Goal: Task Accomplishment & Management: Use online tool/utility

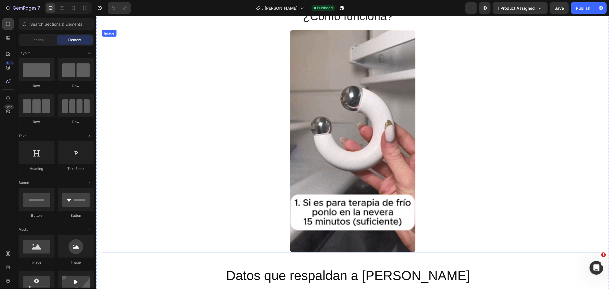
scroll to position [539, 0]
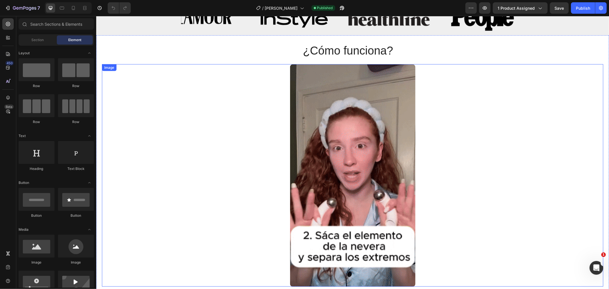
click at [440, 80] on div at bounding box center [352, 175] width 501 height 222
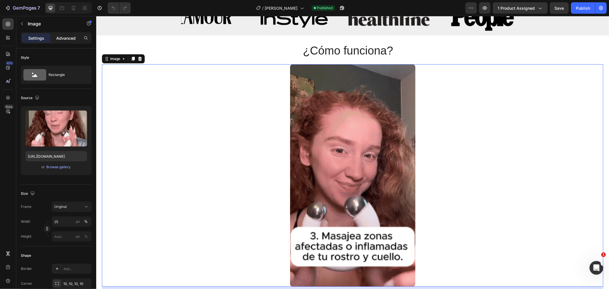
click at [59, 35] on p "Advanced" at bounding box center [65, 38] width 19 height 6
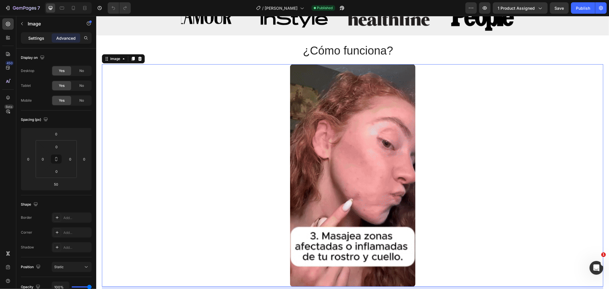
click at [44, 36] on p "Settings" at bounding box center [36, 38] width 16 height 6
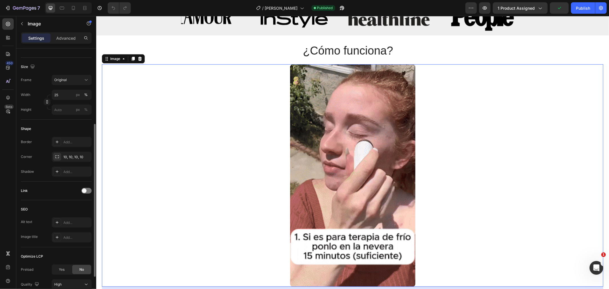
scroll to position [0, 0]
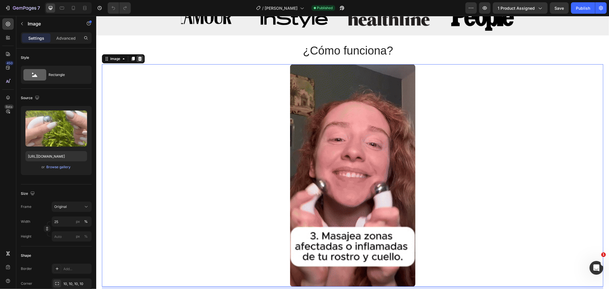
click at [141, 58] on icon at bounding box center [140, 58] width 4 height 4
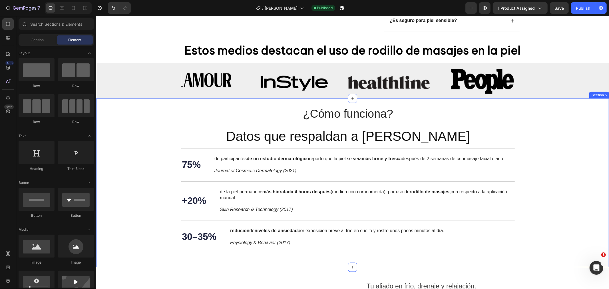
scroll to position [412, 0]
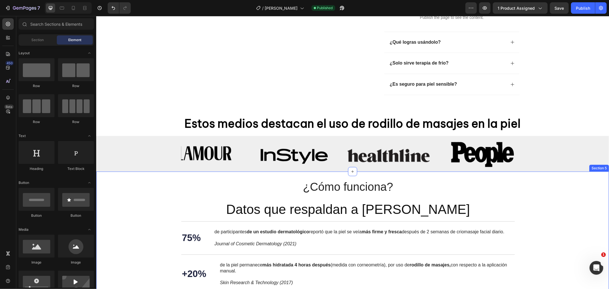
click at [342, 186] on div "¿Cómo funciona? Heading Datos que respaldan a [PERSON_NAME] Heading 75% Text Bl…" at bounding box center [352, 252] width 501 height 148
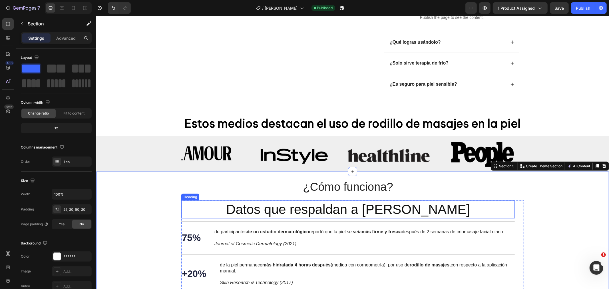
click at [344, 189] on div "¿Cómo funciona? Heading Datos que respaldan a [PERSON_NAME] Heading 75% Text Bl…" at bounding box center [352, 252] width 501 height 148
click at [343, 181] on h2 "¿Cómo funciona?" at bounding box center [348, 186] width 492 height 16
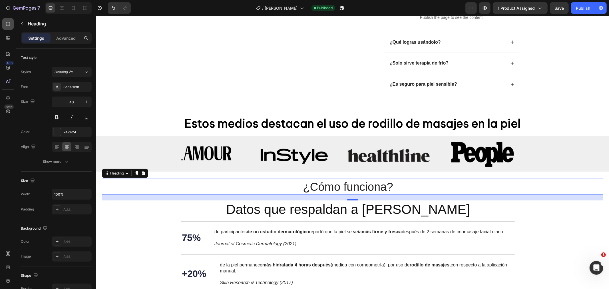
click at [7, 24] on icon at bounding box center [8, 24] width 6 height 6
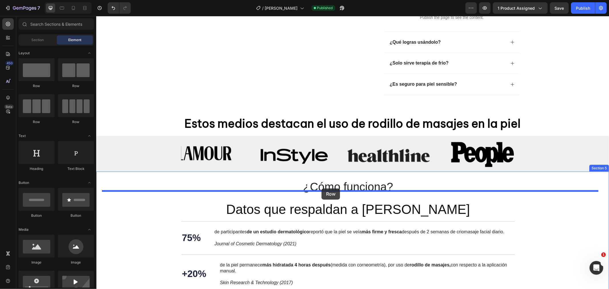
drag, startPoint x: 171, startPoint y: 92, endPoint x: 322, endPoint y: 188, distance: 179.5
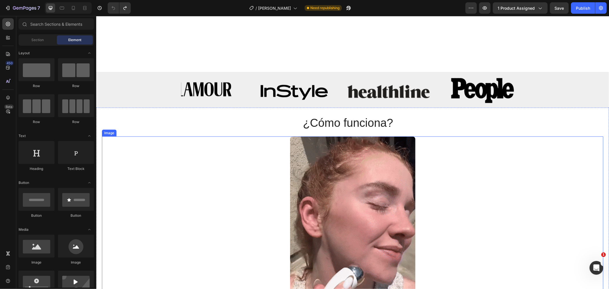
scroll to position [539, 0]
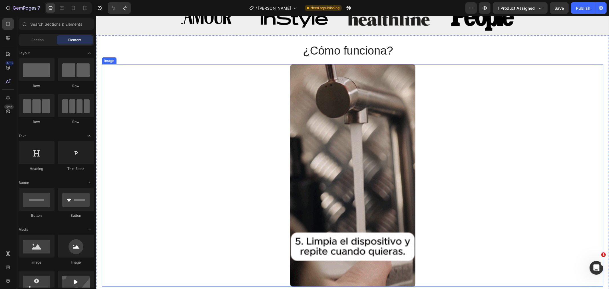
click at [227, 125] on div at bounding box center [352, 175] width 501 height 222
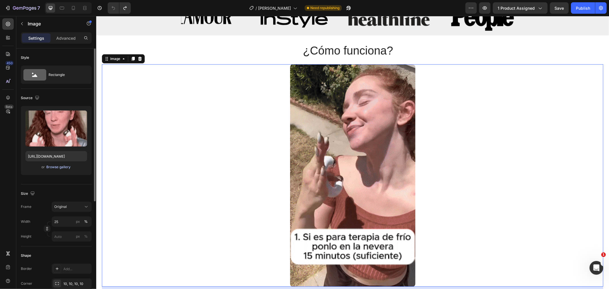
click at [60, 168] on div "Browse gallery" at bounding box center [59, 166] width 24 height 5
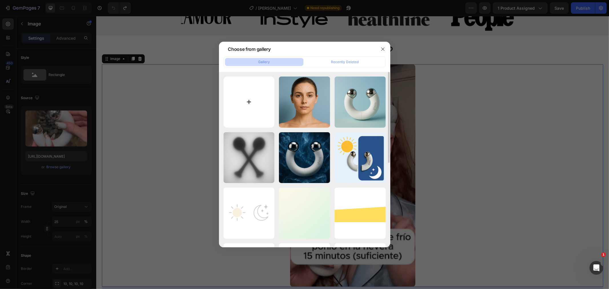
click at [230, 112] on input "file" at bounding box center [249, 102] width 51 height 51
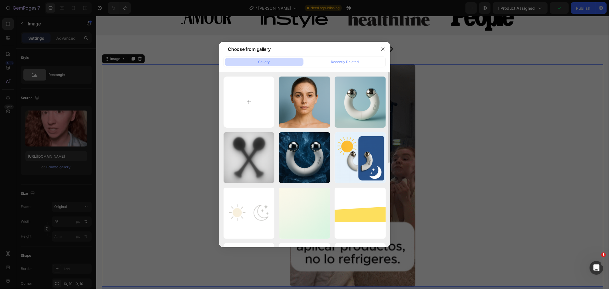
type input "C:\fakepath\ChatGPT Image [DATE], 00_03_35.png"
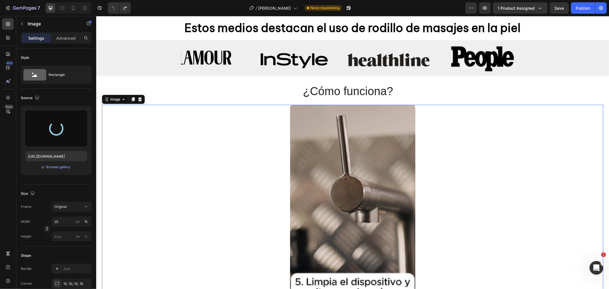
scroll to position [412, 0]
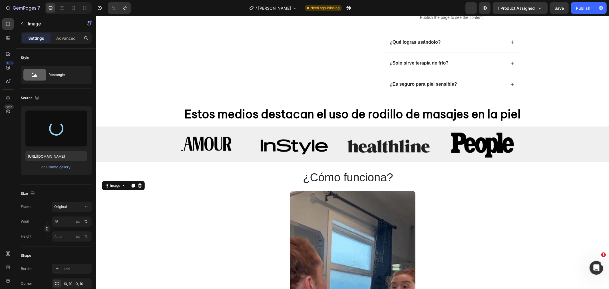
type input "[URL][DOMAIN_NAME]"
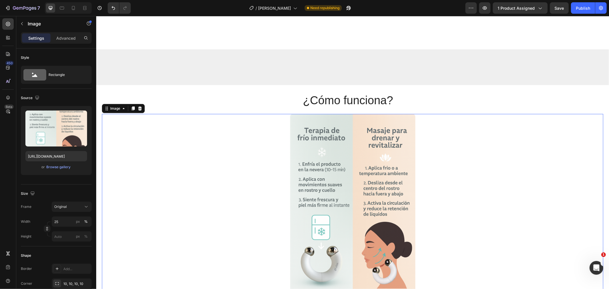
scroll to position [603, 0]
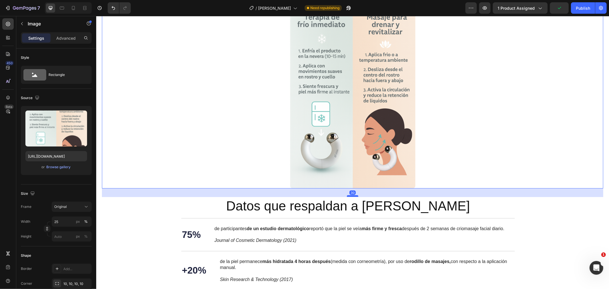
drag, startPoint x: 349, startPoint y: 200, endPoint x: 351, endPoint y: 194, distance: 5.9
click at [351, 195] on div at bounding box center [352, 196] width 11 height 2
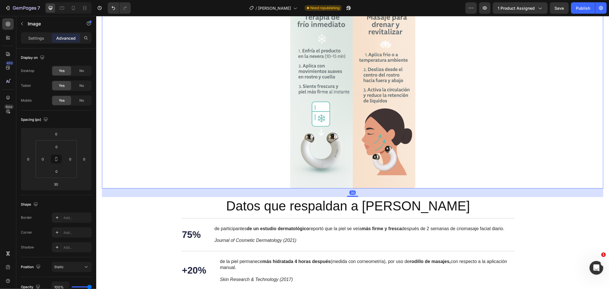
click at [438, 116] on div at bounding box center [352, 94] width 501 height 188
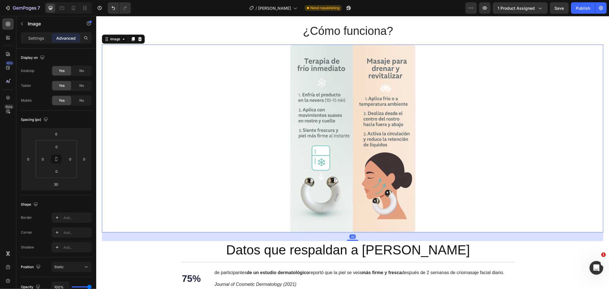
scroll to position [476, 0]
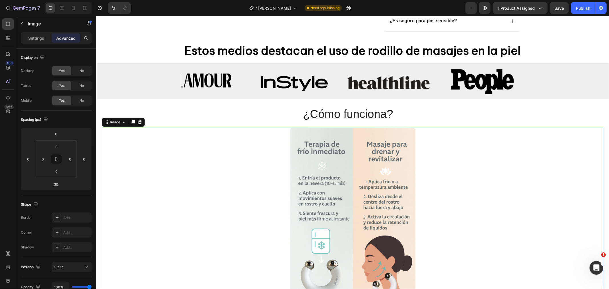
click at [225, 145] on div at bounding box center [352, 221] width 501 height 188
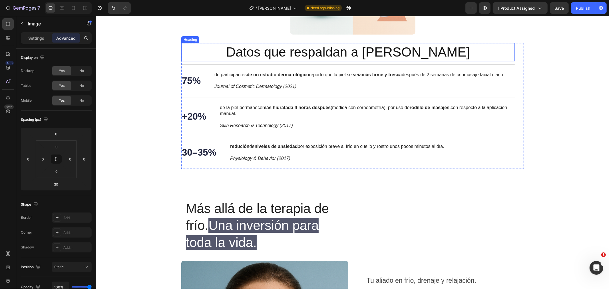
scroll to position [666, 0]
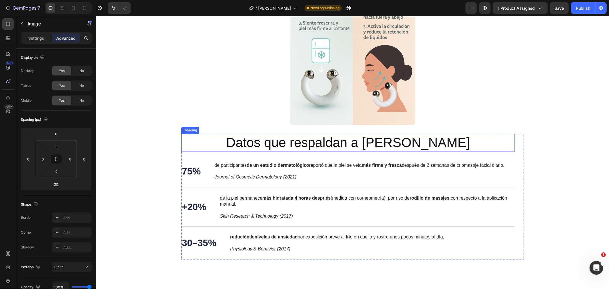
click at [292, 141] on h2 "Datos que respaldan a [PERSON_NAME]" at bounding box center [347, 142] width 333 height 18
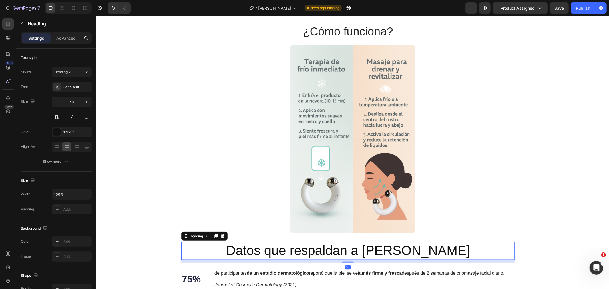
scroll to position [476, 0]
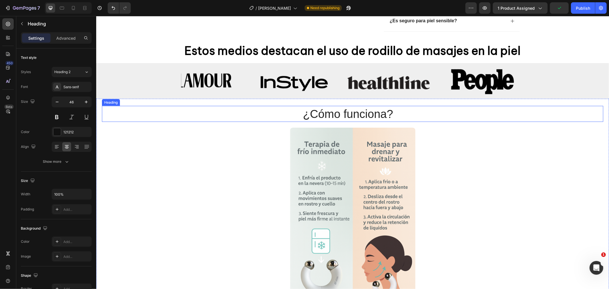
click at [306, 111] on h2 "¿Cómo funciona?" at bounding box center [348, 114] width 492 height 16
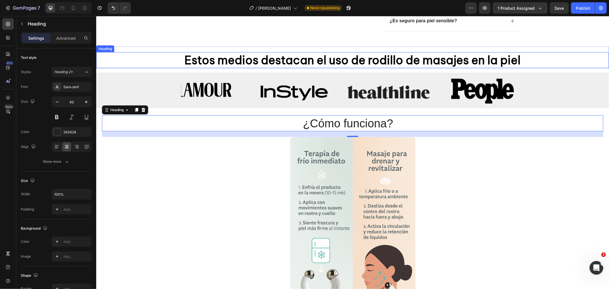
click at [300, 53] on strong "Estos medios destacan el uso de rodillo de masajes en la piel" at bounding box center [352, 60] width 336 height 15
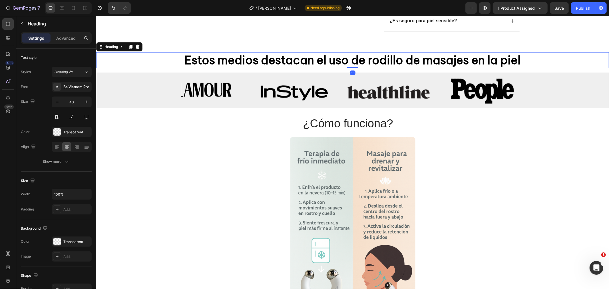
click at [230, 53] on strong "Estos medios destacan el uso de rodillo de masajes en la piel" at bounding box center [352, 60] width 336 height 15
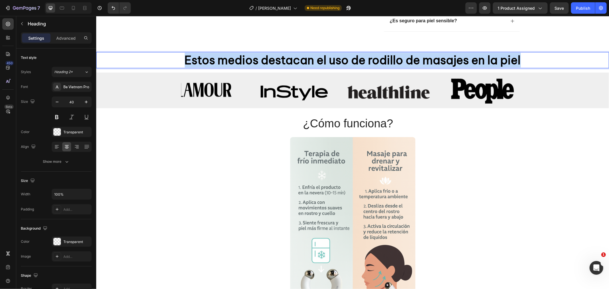
click at [230, 53] on strong "Estos medios destacan el uso de rodillo de masajes en la piel" at bounding box center [352, 60] width 336 height 15
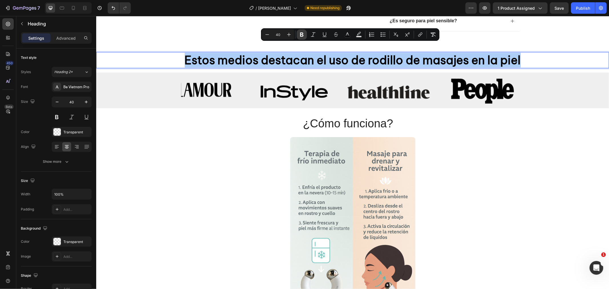
click at [302, 36] on icon "Editor contextual toolbar" at bounding box center [301, 35] width 3 height 4
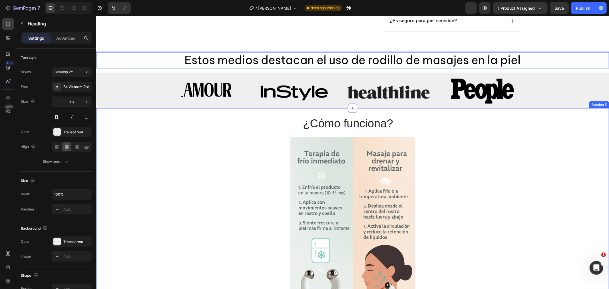
click at [221, 123] on div "¿Cómo funciona? Heading Image Datos que respaldan a [PERSON_NAME] Heading 75% T…" at bounding box center [352, 287] width 501 height 344
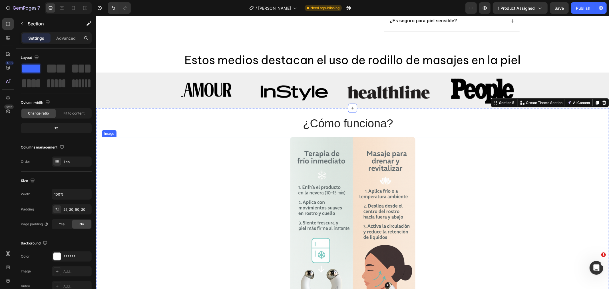
click at [206, 180] on div at bounding box center [352, 231] width 501 height 188
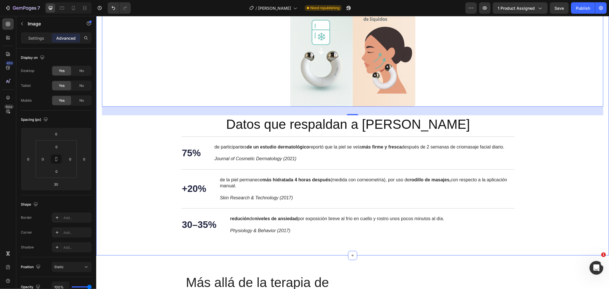
scroll to position [730, 0]
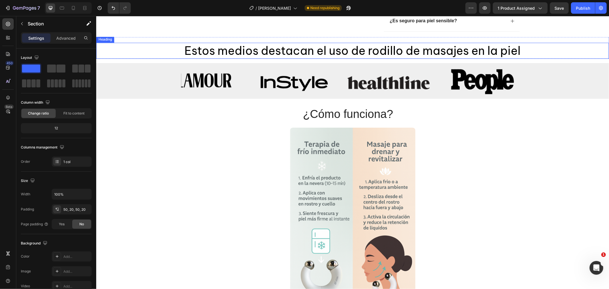
scroll to position [349, 0]
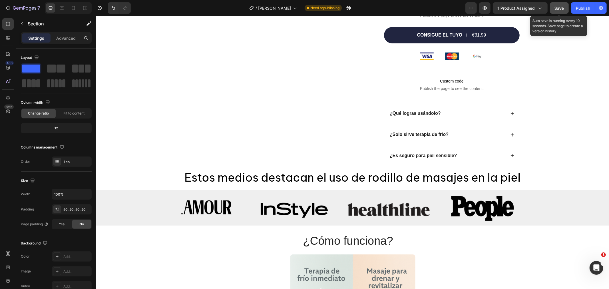
click at [565, 6] on button "Save" at bounding box center [559, 7] width 19 height 11
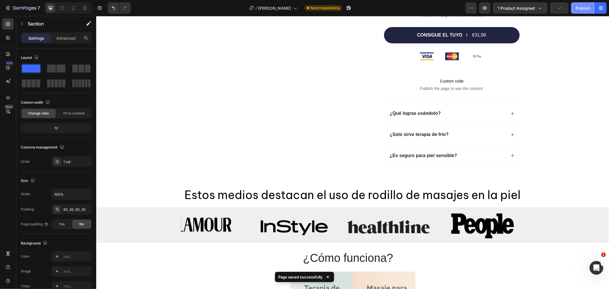
click at [581, 4] on button "Publish" at bounding box center [583, 7] width 24 height 11
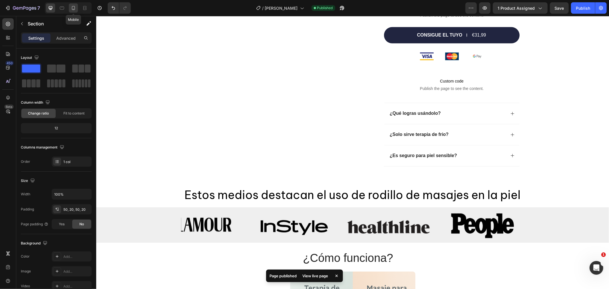
click at [72, 6] on icon at bounding box center [73, 8] width 3 height 4
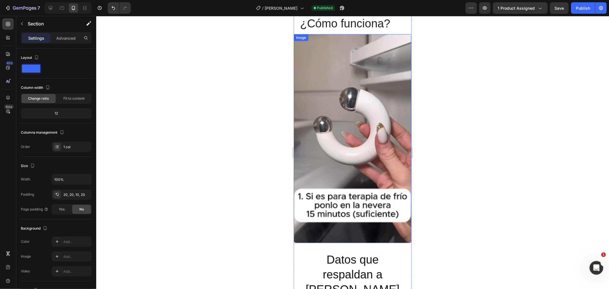
scroll to position [530, 0]
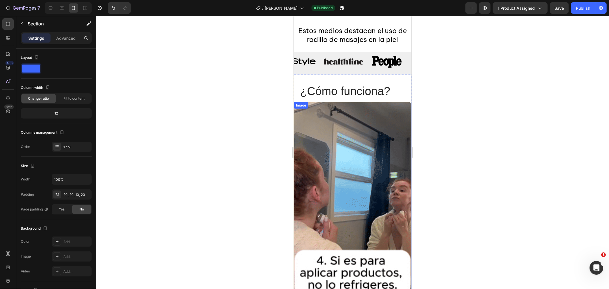
click at [337, 144] on img at bounding box center [353, 206] width 118 height 209
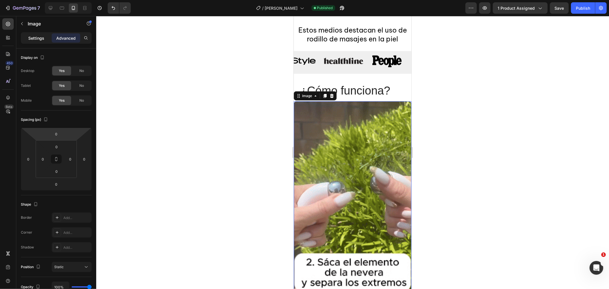
click at [35, 40] on p "Settings" at bounding box center [36, 38] width 16 height 6
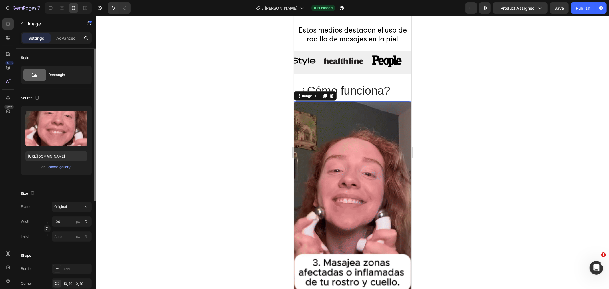
click at [54, 164] on div "or Browse gallery" at bounding box center [56, 167] width 62 height 7
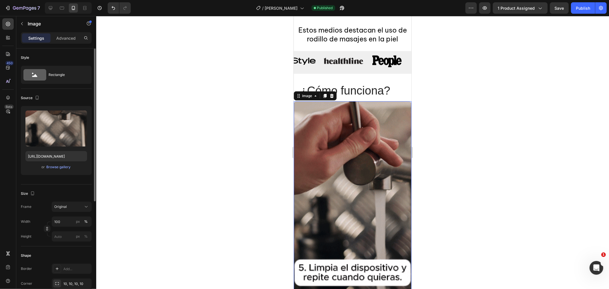
click at [55, 170] on div "or Browse gallery" at bounding box center [56, 167] width 62 height 7
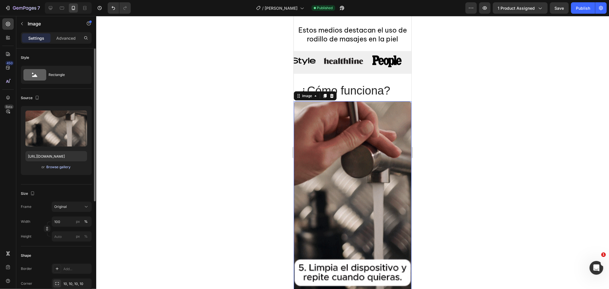
click at [55, 169] on div "Browse gallery" at bounding box center [59, 166] width 24 height 5
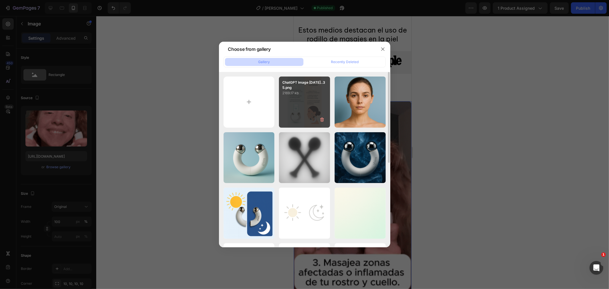
click at [300, 103] on div "ChatGPT Image [DATE]..35.png 2169.17 kb" at bounding box center [304, 102] width 51 height 51
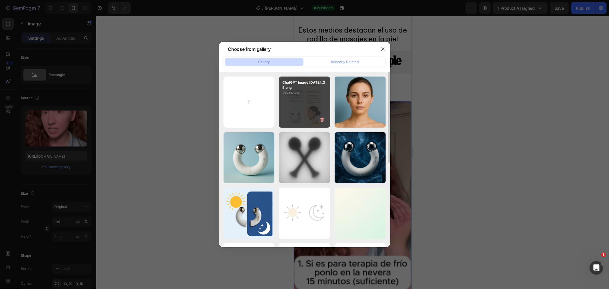
type input "[URL][DOMAIN_NAME]"
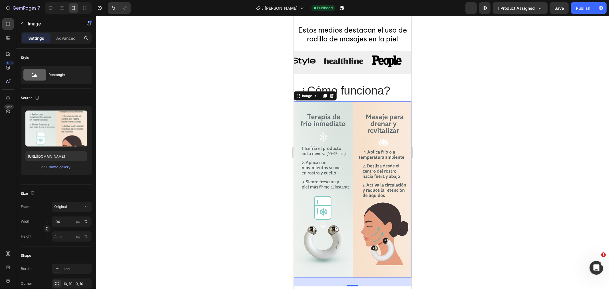
click at [250, 141] on div at bounding box center [352, 152] width 513 height 273
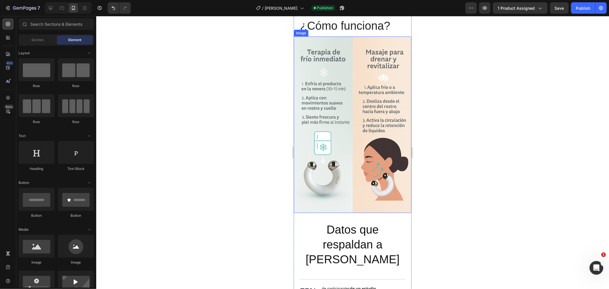
scroll to position [625, 0]
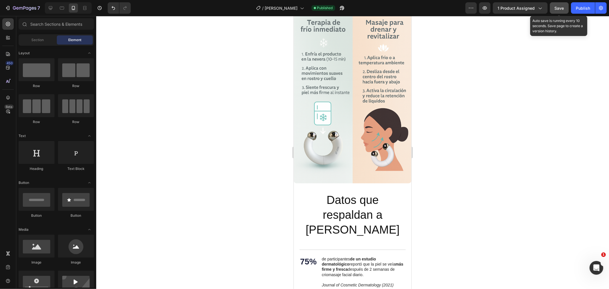
click at [561, 8] on span "Save" at bounding box center [559, 8] width 9 height 5
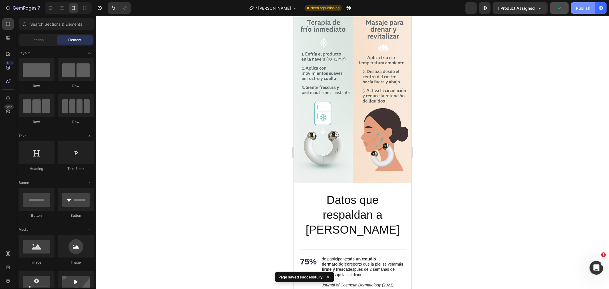
click at [577, 9] on div "Publish" at bounding box center [583, 8] width 14 height 6
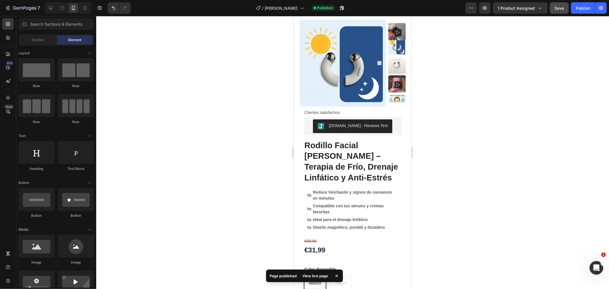
scroll to position [0, 0]
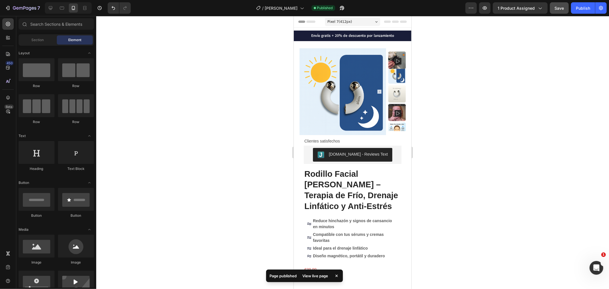
drag, startPoint x: 408, startPoint y: 223, endPoint x: 707, endPoint y: 49, distance: 345.8
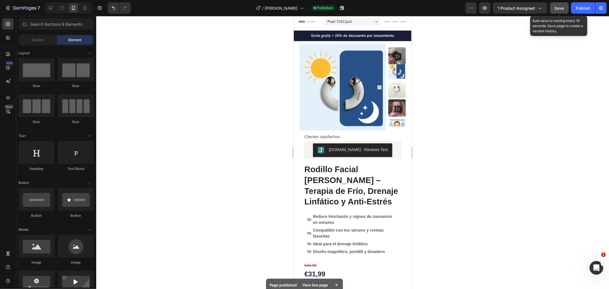
click at [559, 10] on span "Save" at bounding box center [559, 8] width 9 height 5
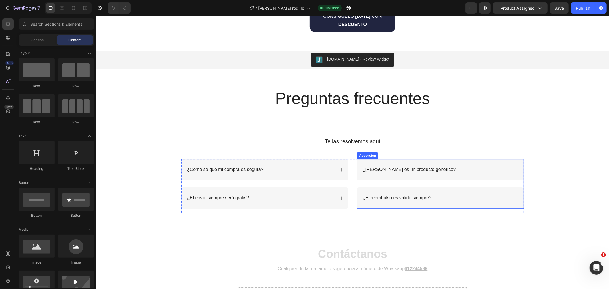
scroll to position [1560, 0]
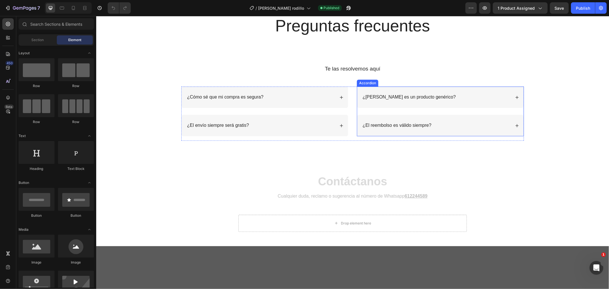
click at [398, 100] on p "¿[PERSON_NAME] es un producto genérico?" at bounding box center [408, 97] width 93 height 6
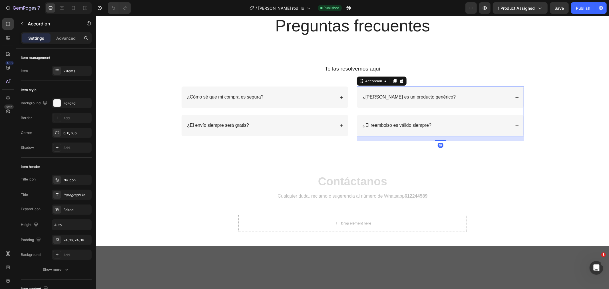
click at [446, 101] on div "¿[PERSON_NAME] es un producto genérico?" at bounding box center [435, 97] width 149 height 8
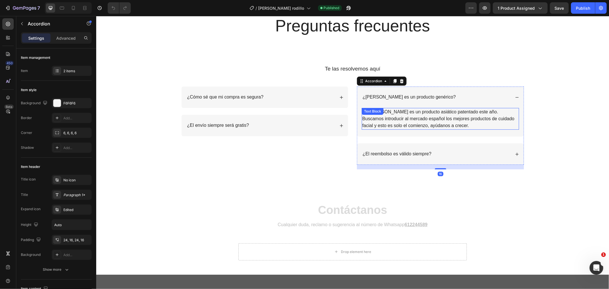
click at [415, 129] on p "No, [PERSON_NAME] es un producto asiático patentado este año. Buscamos introduc…" at bounding box center [440, 118] width 156 height 21
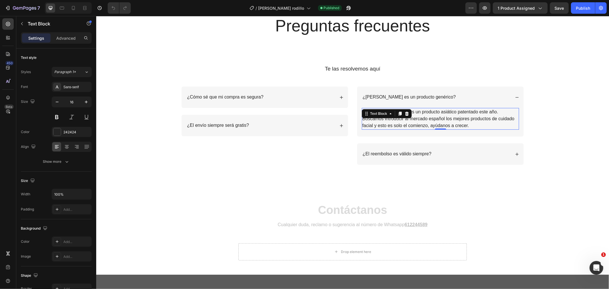
click at [415, 129] on p "No, [PERSON_NAME] es un producto asiático patentado este año. Buscamos introduc…" at bounding box center [440, 118] width 156 height 21
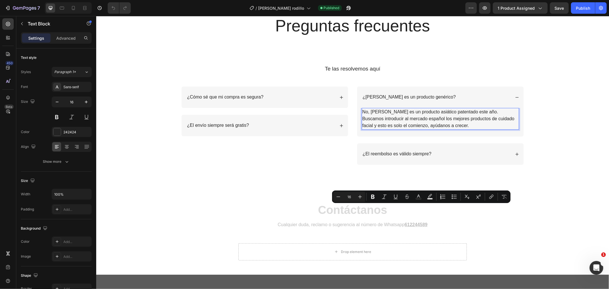
click at [439, 129] on p "No, [PERSON_NAME] es un producto asiático patentado este año. Buscamos introduc…" at bounding box center [440, 118] width 156 height 21
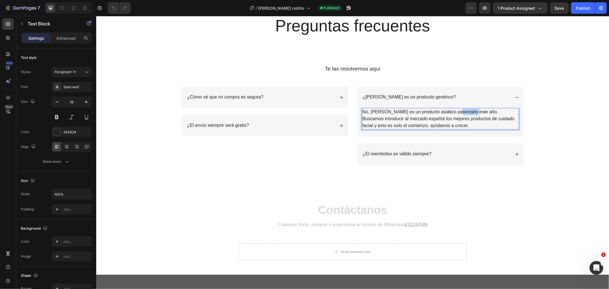
drag, startPoint x: 468, startPoint y: 207, endPoint x: 452, endPoint y: 208, distance: 16.1
click at [452, 129] on p "No, [PERSON_NAME] es un producto asiático patentado este año. Buscamos introduc…" at bounding box center [440, 118] width 156 height 21
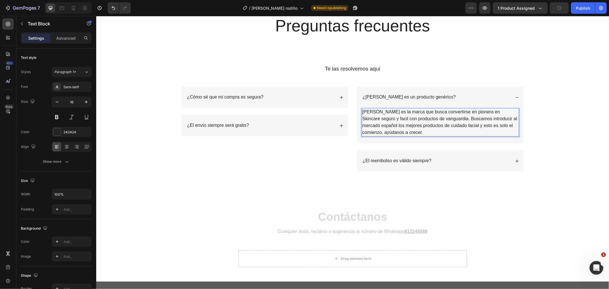
click at [436, 136] on p "[PERSON_NAME] es la marca que busca convertirse en pionera en Skincare seguro y…" at bounding box center [440, 121] width 156 height 27
click at [487, 101] on div "¿[PERSON_NAME] un producto genérico?" at bounding box center [435, 97] width 149 height 8
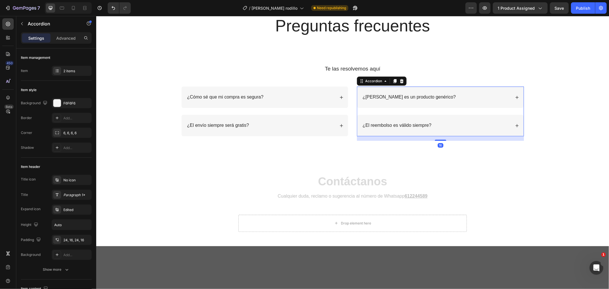
click at [439, 129] on div "¿El reembolso es válido siempre?" at bounding box center [435, 125] width 149 height 8
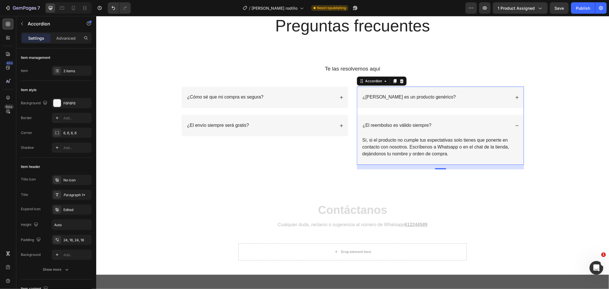
click at [439, 129] on div "¿El reembolso es válido siempre?" at bounding box center [435, 125] width 149 height 8
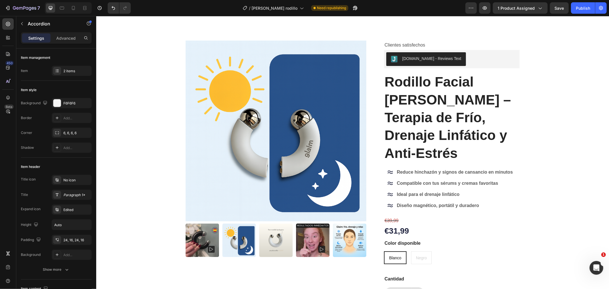
scroll to position [5, 0]
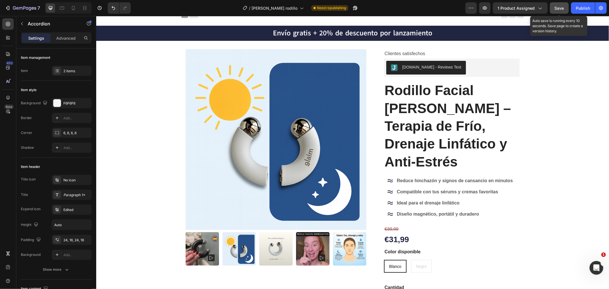
click at [560, 7] on span "Save" at bounding box center [559, 8] width 9 height 5
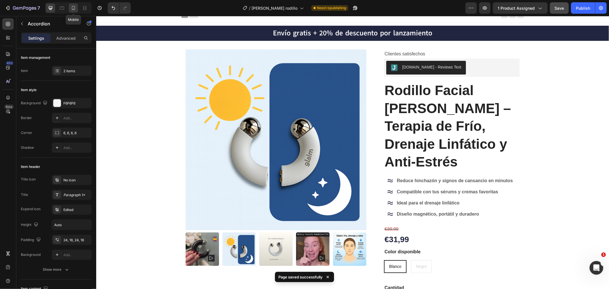
click at [72, 8] on icon at bounding box center [73, 8] width 3 height 4
type input "14"
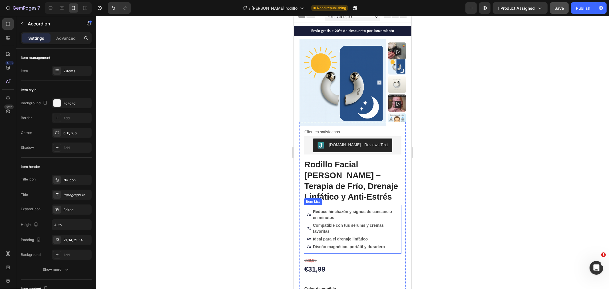
click at [319, 229] on strong "Compatible con tus sérums y cremas favoritas" at bounding box center [348, 228] width 71 height 11
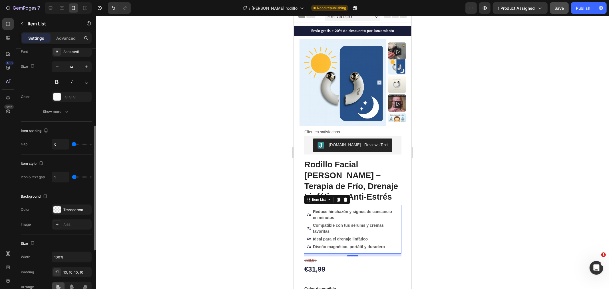
scroll to position [222, 0]
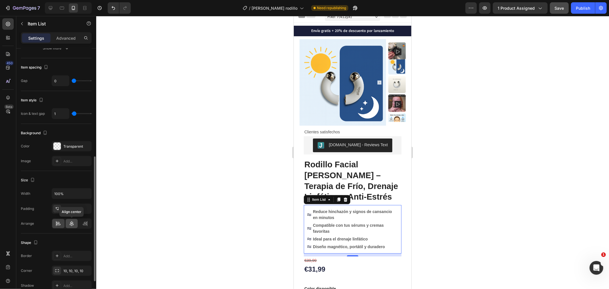
click at [72, 222] on icon at bounding box center [72, 224] width 6 height 6
click at [62, 223] on div at bounding box center [58, 223] width 12 height 9
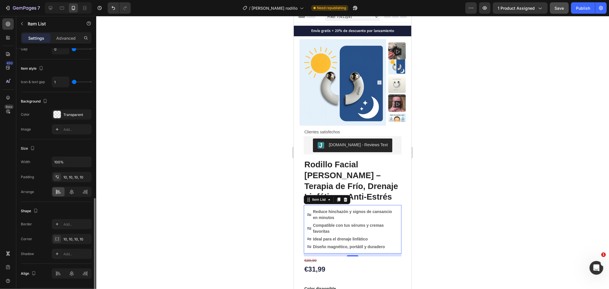
scroll to position [271, 0]
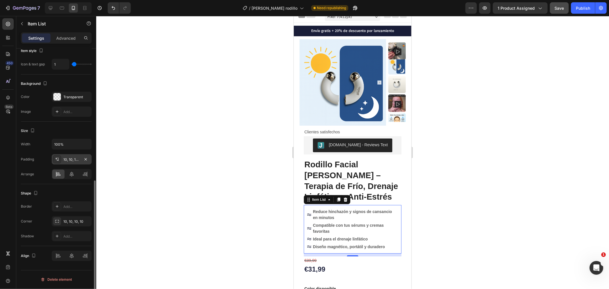
click at [73, 158] on div "10, 10, 10, 10" at bounding box center [71, 159] width 17 height 5
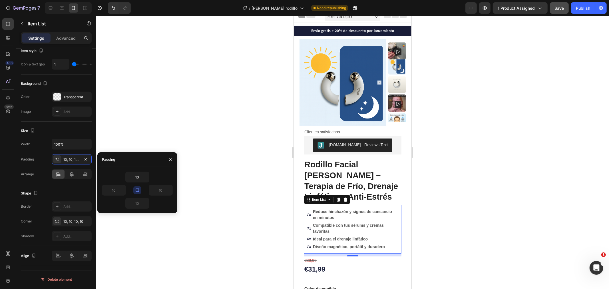
click at [136, 189] on icon "button" at bounding box center [137, 190] width 5 height 5
click at [158, 188] on input "10" at bounding box center [160, 190] width 23 height 10
click at [158, 188] on input "20" at bounding box center [160, 190] width 23 height 10
click at [164, 189] on input "10" at bounding box center [160, 190] width 23 height 10
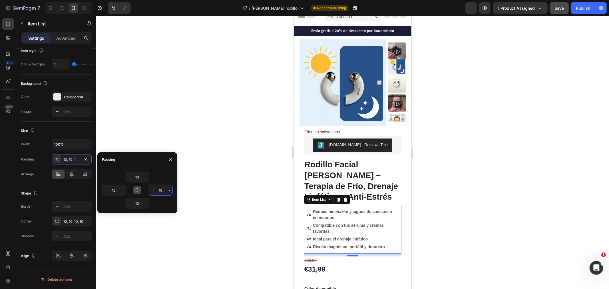
click at [164, 189] on input "10" at bounding box center [160, 190] width 23 height 10
click at [164, 177] on div "10" at bounding box center [137, 177] width 71 height 11
click at [162, 187] on input "5" at bounding box center [160, 190] width 23 height 10
type input "10"
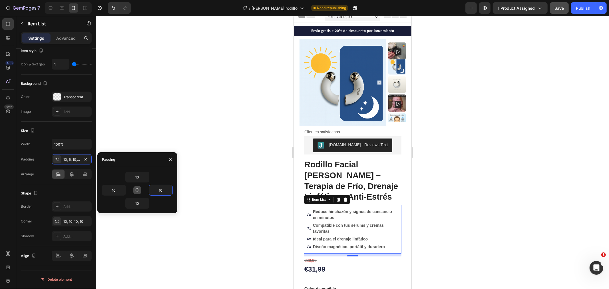
click at [346, 217] on p "Reduce hinchazón y signos de cansancio en minutos" at bounding box center [355, 214] width 85 height 12
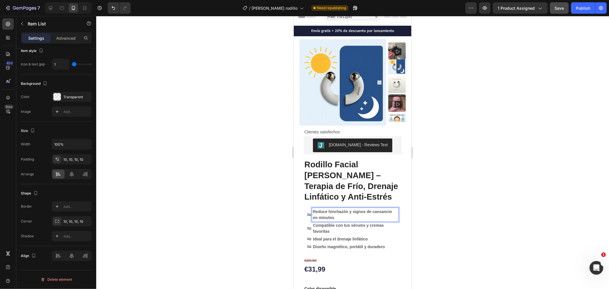
click at [309, 213] on icon at bounding box center [308, 214] width 5 height 5
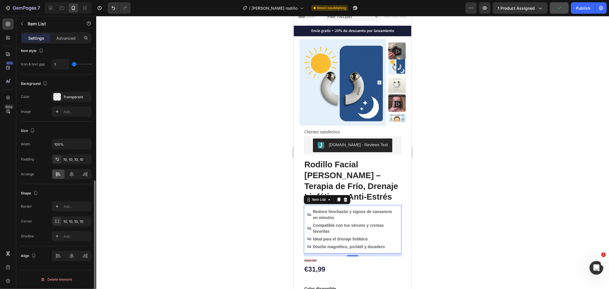
type input "6"
type input "7"
type input "8"
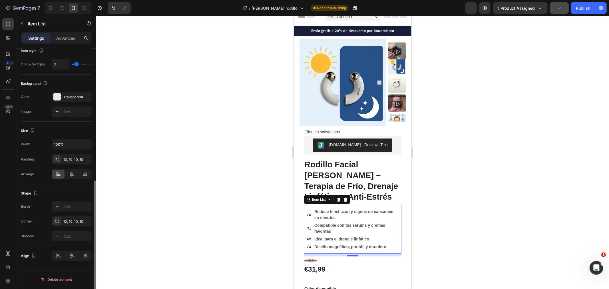
type input "8"
type input "7"
type input "6"
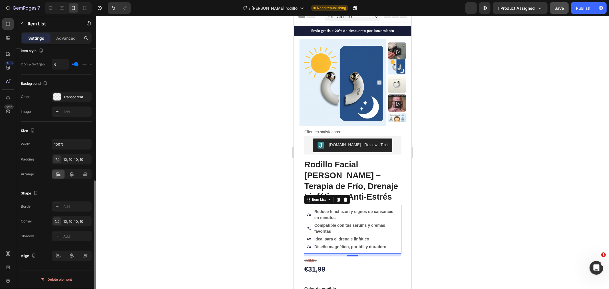
type input "5"
type input "4"
type input "3"
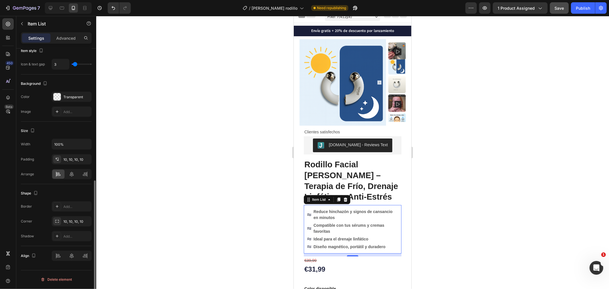
type input "3"
click at [75, 65] on input "range" at bounding box center [82, 64] width 20 height 1
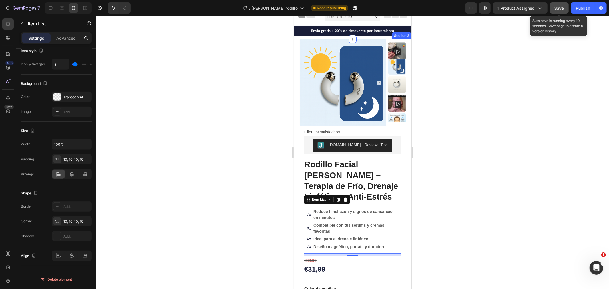
click at [557, 6] on span "Save" at bounding box center [559, 8] width 9 height 5
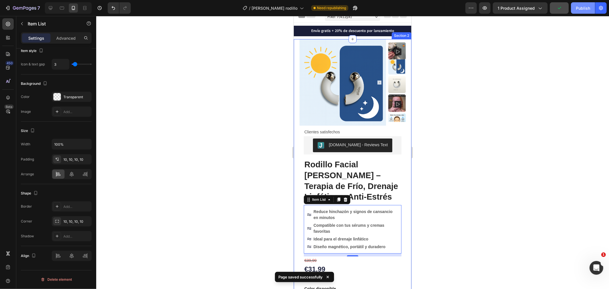
click at [574, 6] on button "Publish" at bounding box center [583, 7] width 24 height 11
click at [49, 7] on icon at bounding box center [51, 8] width 4 height 4
type input "16"
type input "9"
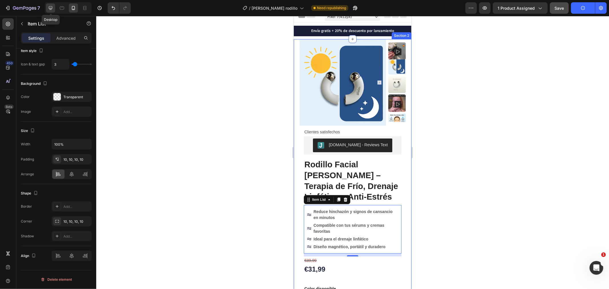
type input "8"
type input "24"
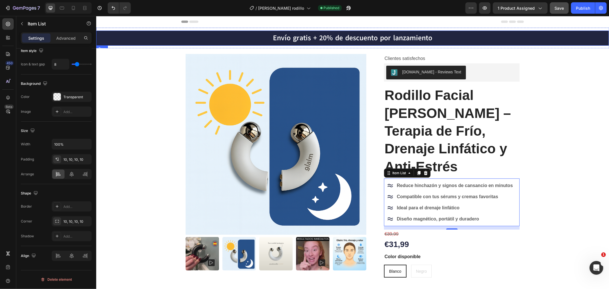
click at [318, 35] on strong "Envío gratis + 20% de descuento por lanzamiento" at bounding box center [352, 38] width 159 height 10
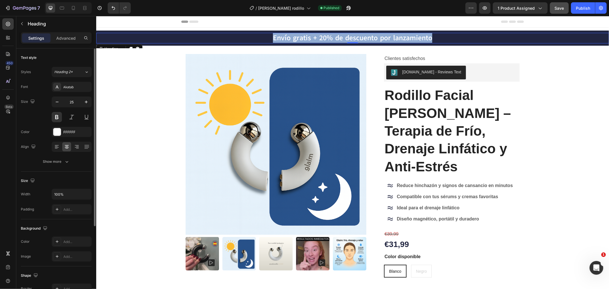
click at [318, 35] on strong "Envío gratis + 20% de descuento por lanzamiento" at bounding box center [352, 38] width 159 height 10
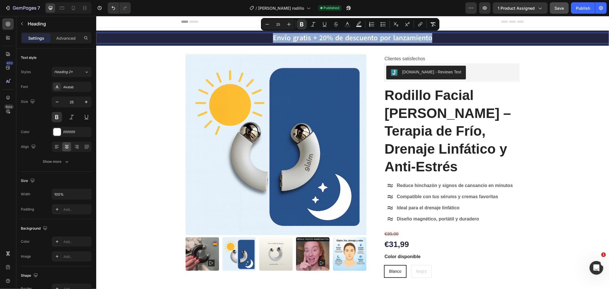
copy strong "Envío gratis + 20% de descuento por lanzamiento"
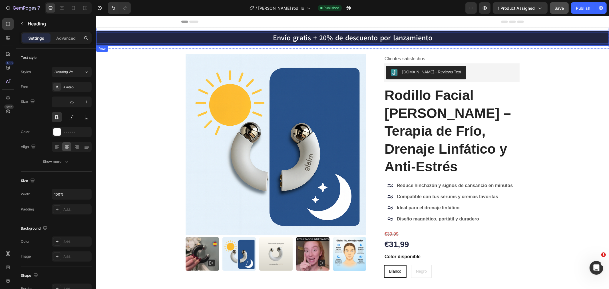
click at [134, 31] on div "Envío gratis + 20% de descuento por lanzamiento Heading 0 Row" at bounding box center [352, 37] width 513 height 15
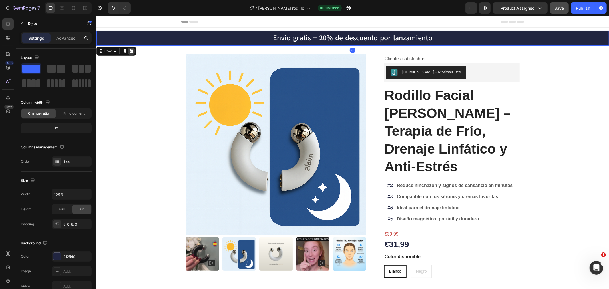
click at [131, 49] on icon at bounding box center [131, 51] width 4 height 4
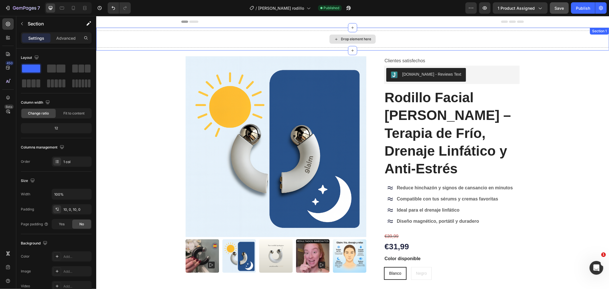
click at [179, 38] on div "Drop element here" at bounding box center [352, 38] width 513 height 17
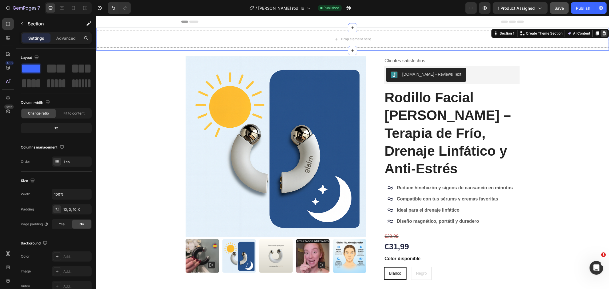
click at [602, 32] on icon at bounding box center [604, 33] width 4 height 4
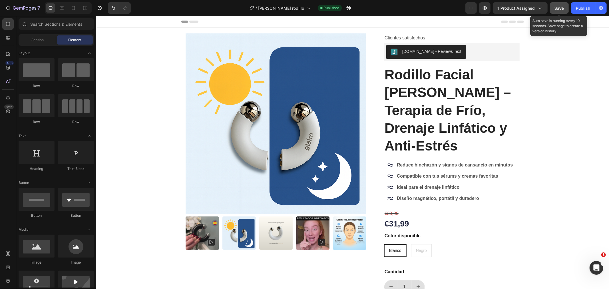
click at [562, 10] on span "Save" at bounding box center [559, 8] width 9 height 5
click at [580, 8] on div "Publish" at bounding box center [583, 8] width 14 height 6
click at [71, 8] on icon at bounding box center [74, 8] width 6 height 6
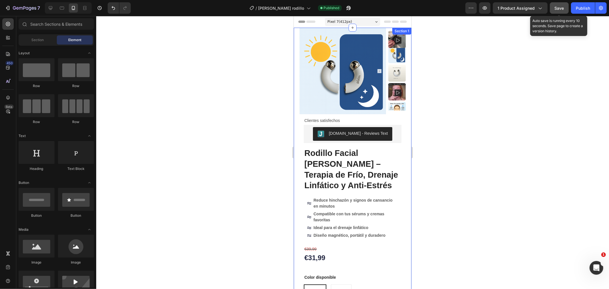
click at [563, 9] on span "Save" at bounding box center [559, 8] width 9 height 5
